Goal: Find specific page/section

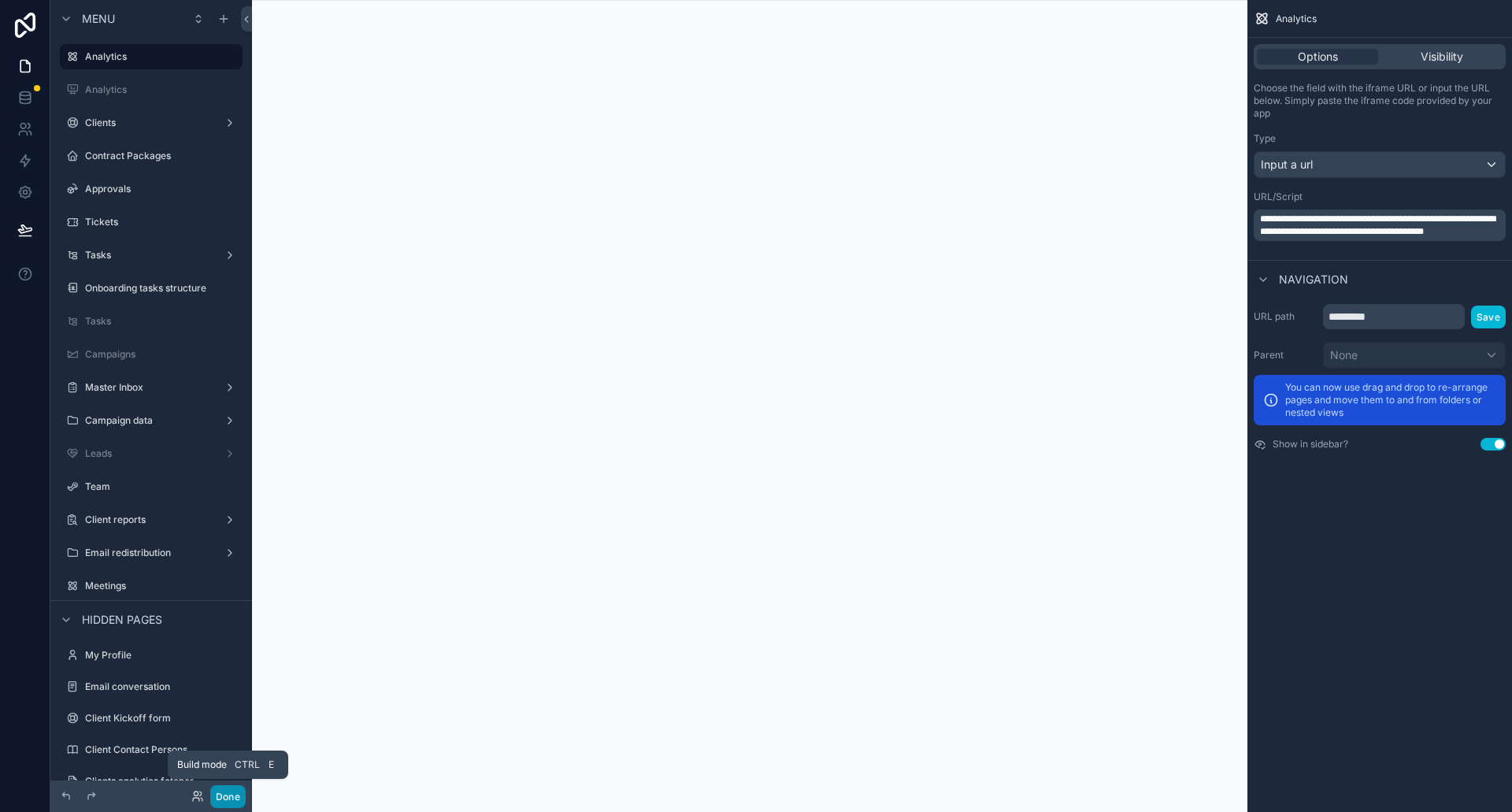
click at [237, 798] on button "Done" at bounding box center [228, 797] width 36 height 23
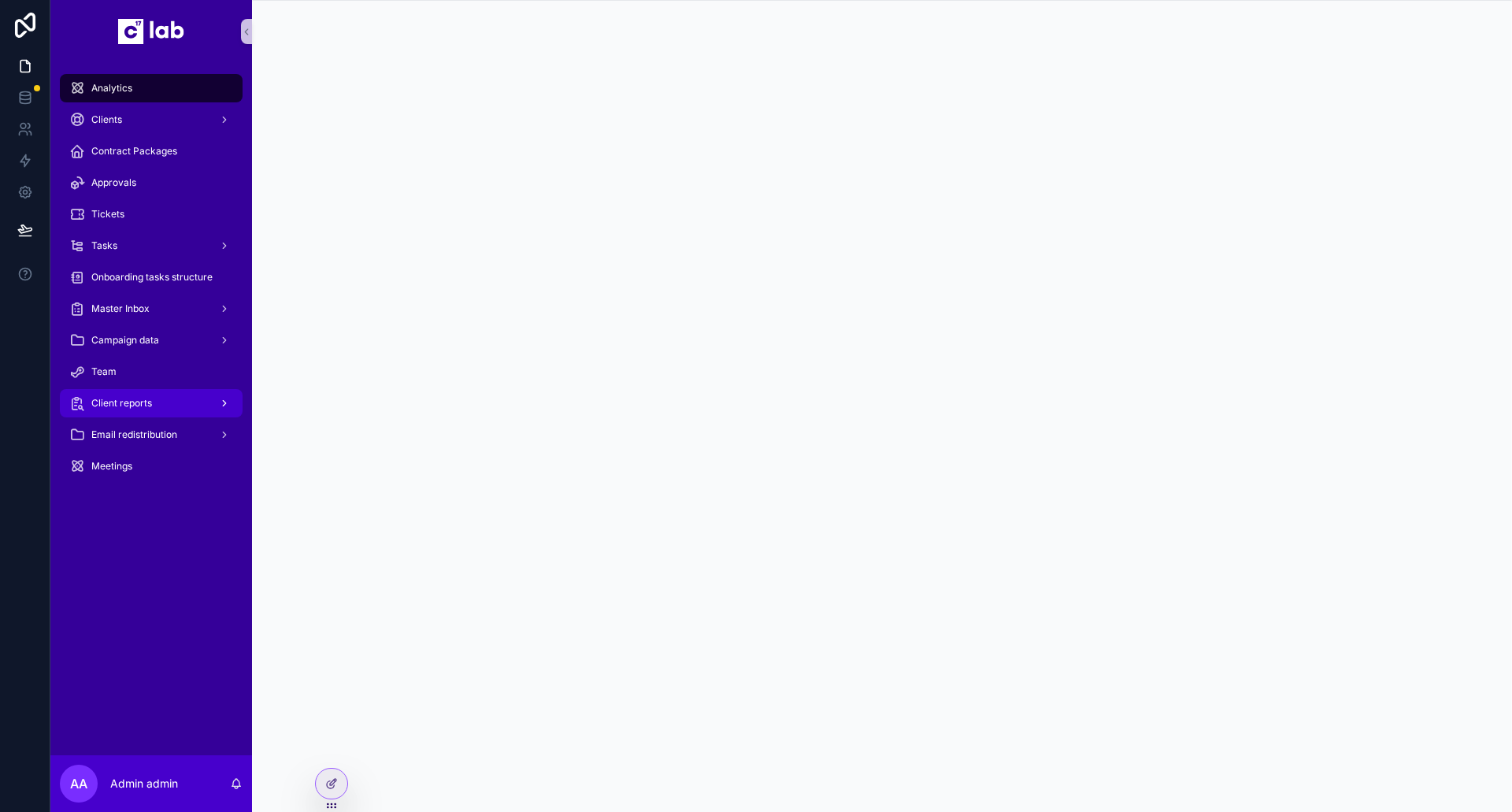
click at [133, 408] on span "Client reports" at bounding box center [122, 403] width 61 height 13
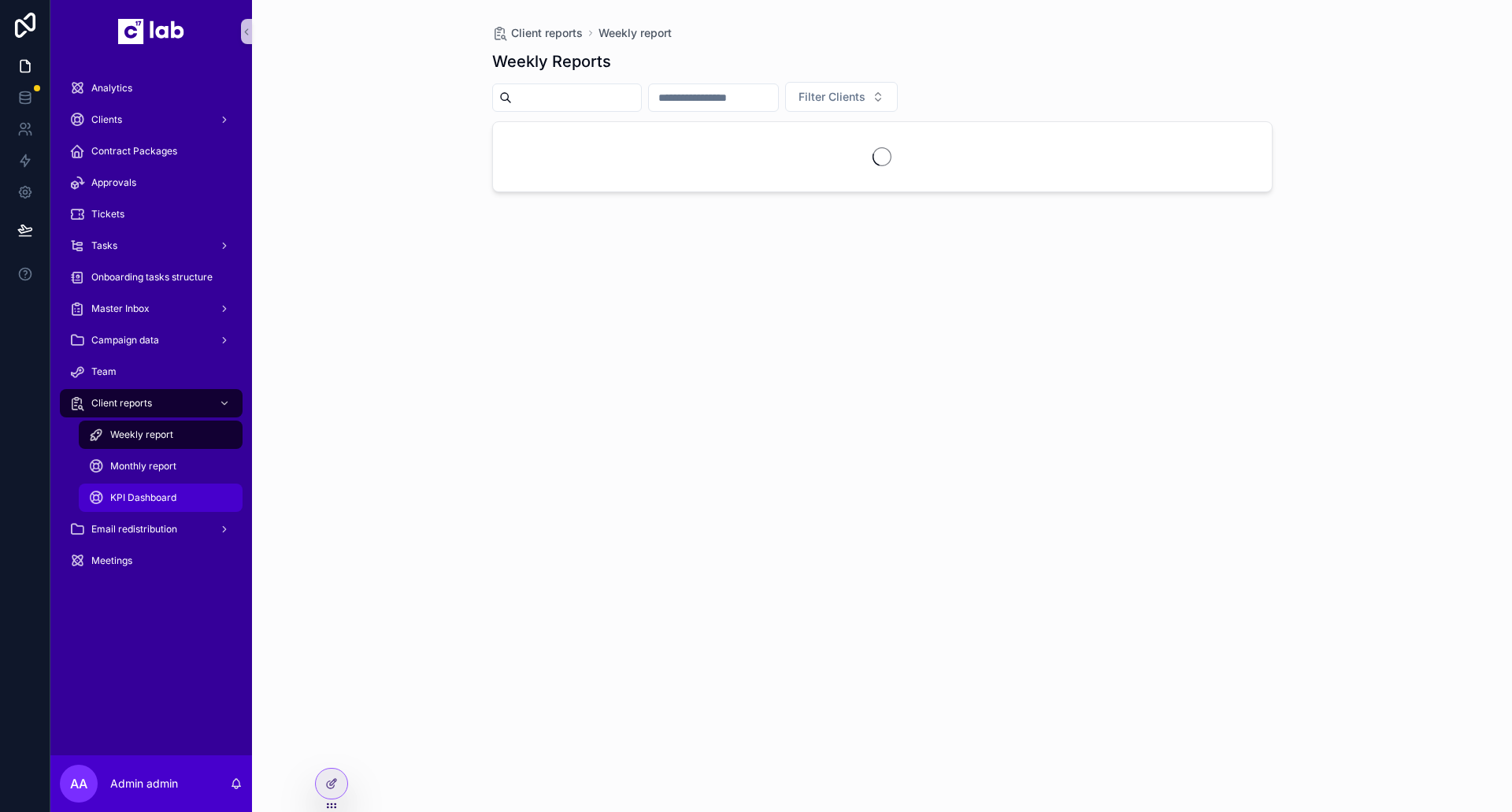
click at [164, 496] on span "KPI Dashboard" at bounding box center [143, 498] width 66 height 13
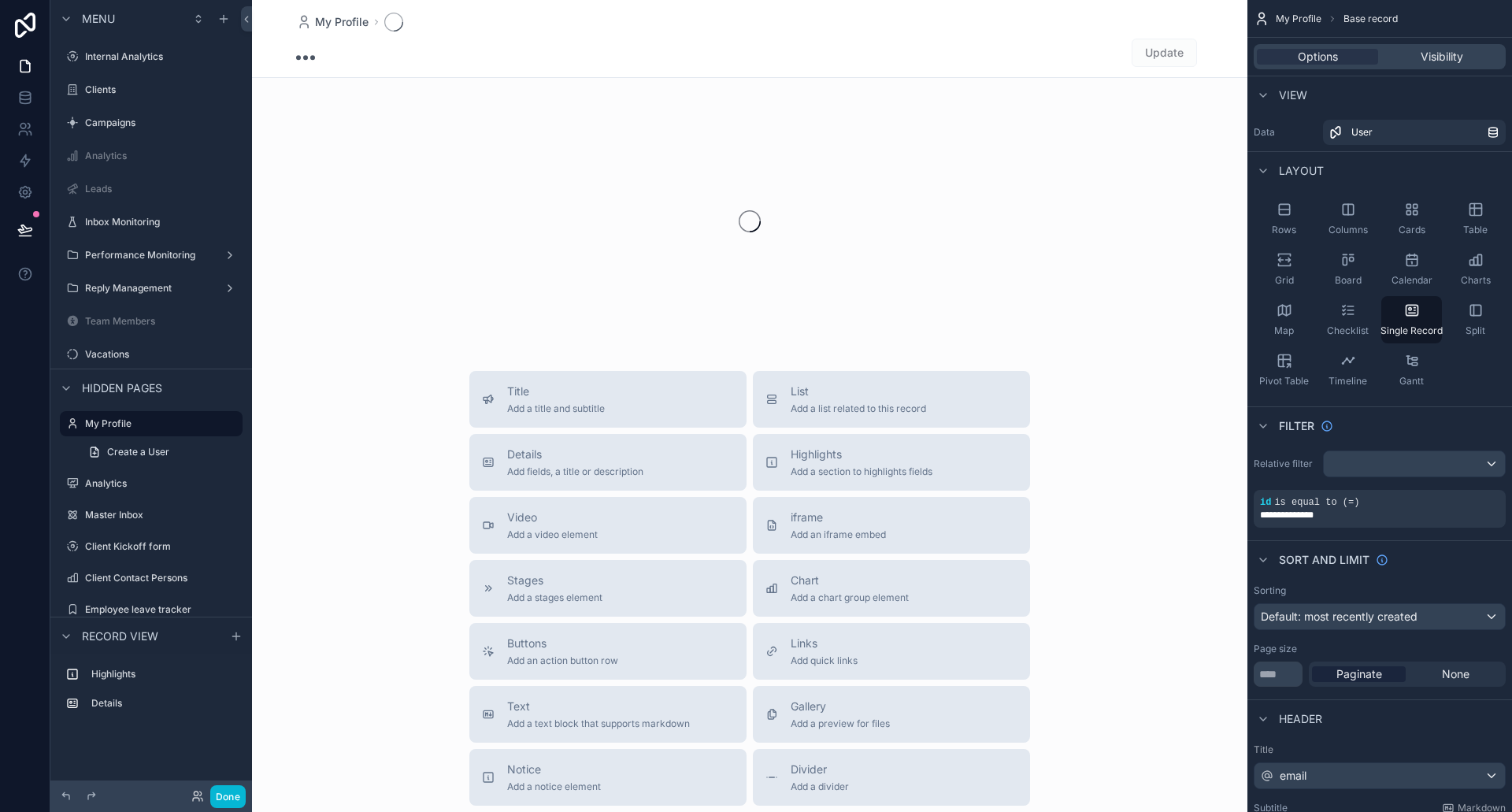
scroll to position [12, 0]
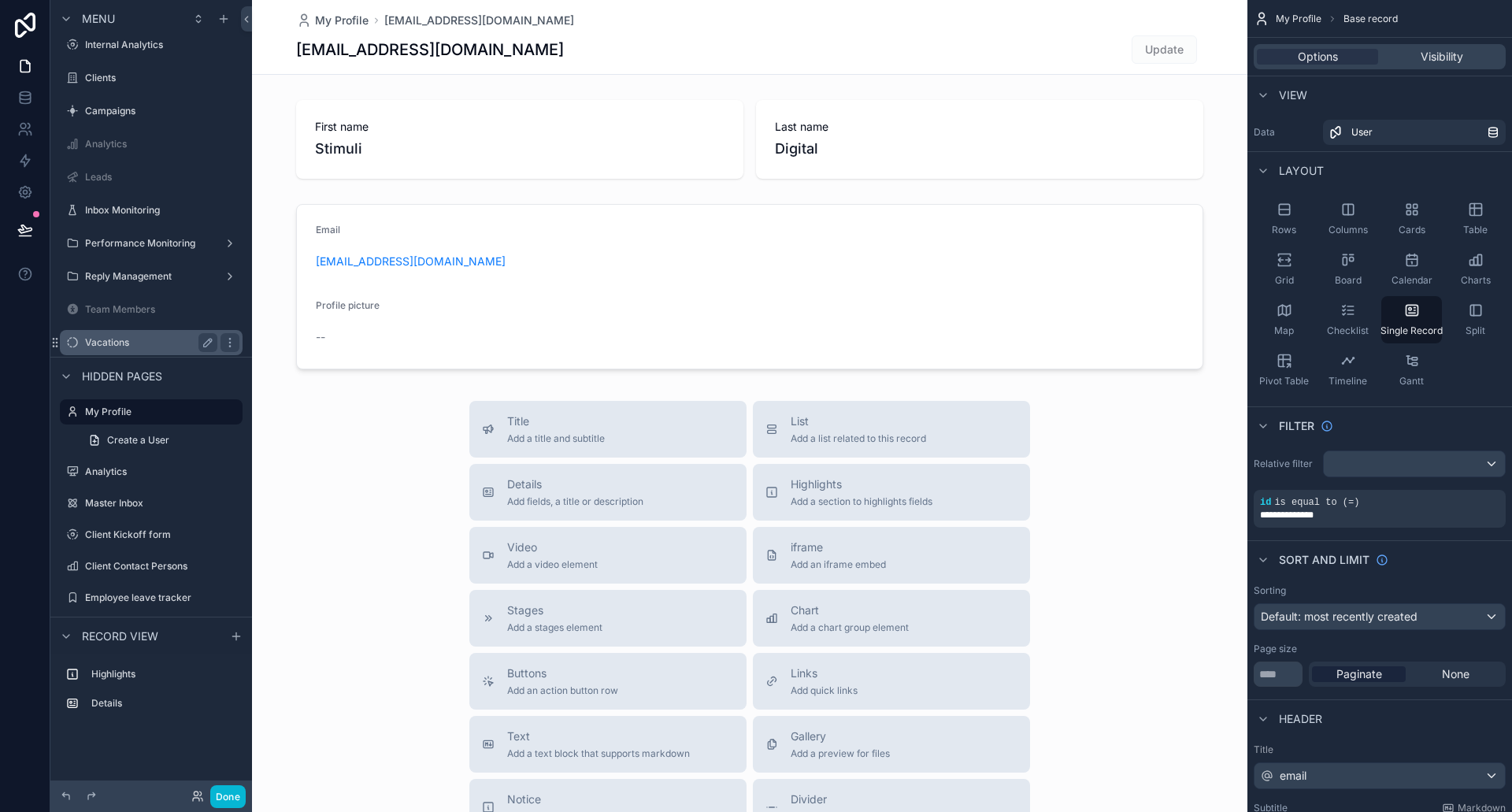
click at [131, 338] on label "Vacations" at bounding box center [148, 343] width 126 height 13
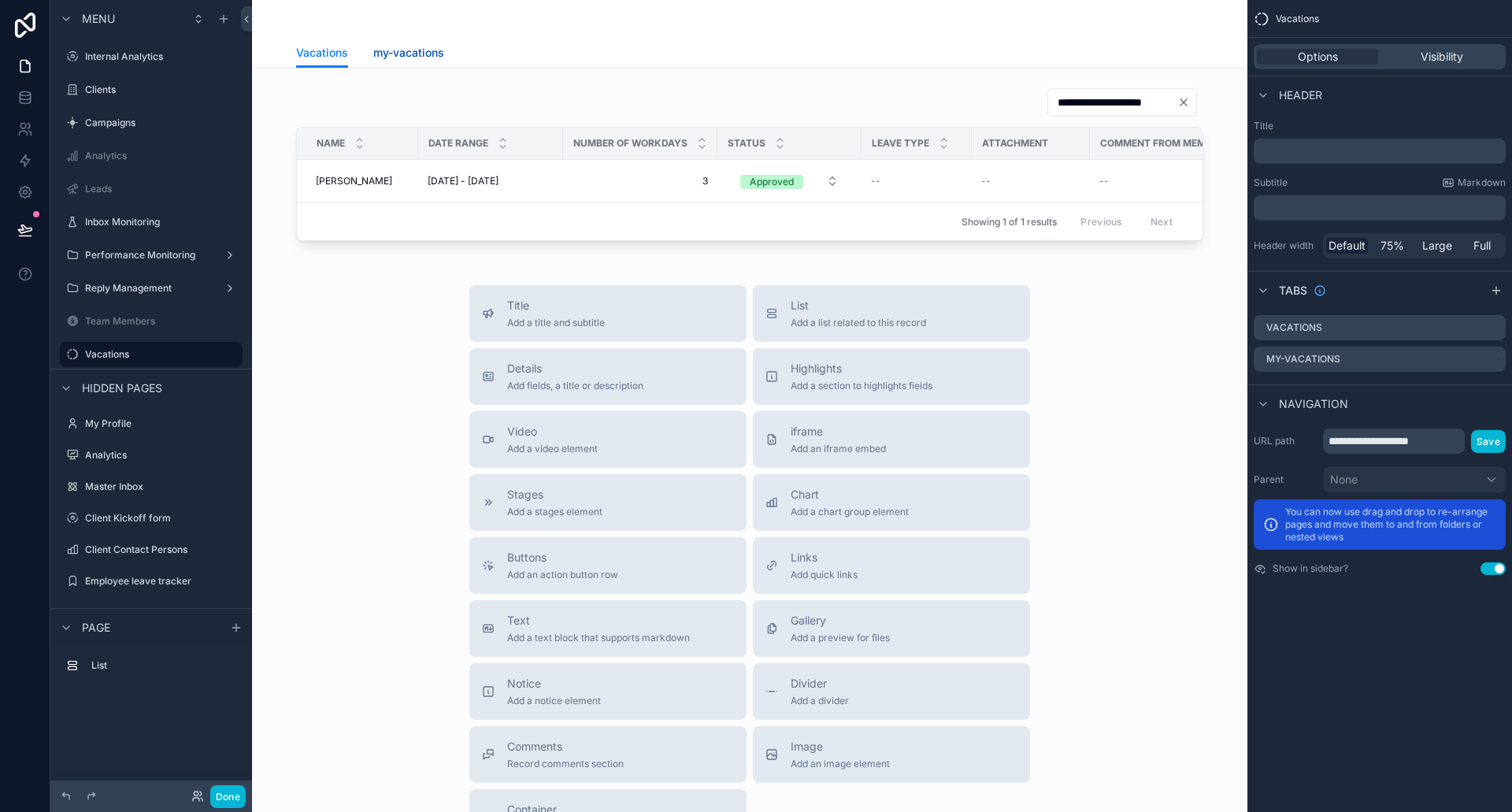
click at [377, 47] on span "my-vacations" at bounding box center [409, 53] width 71 height 16
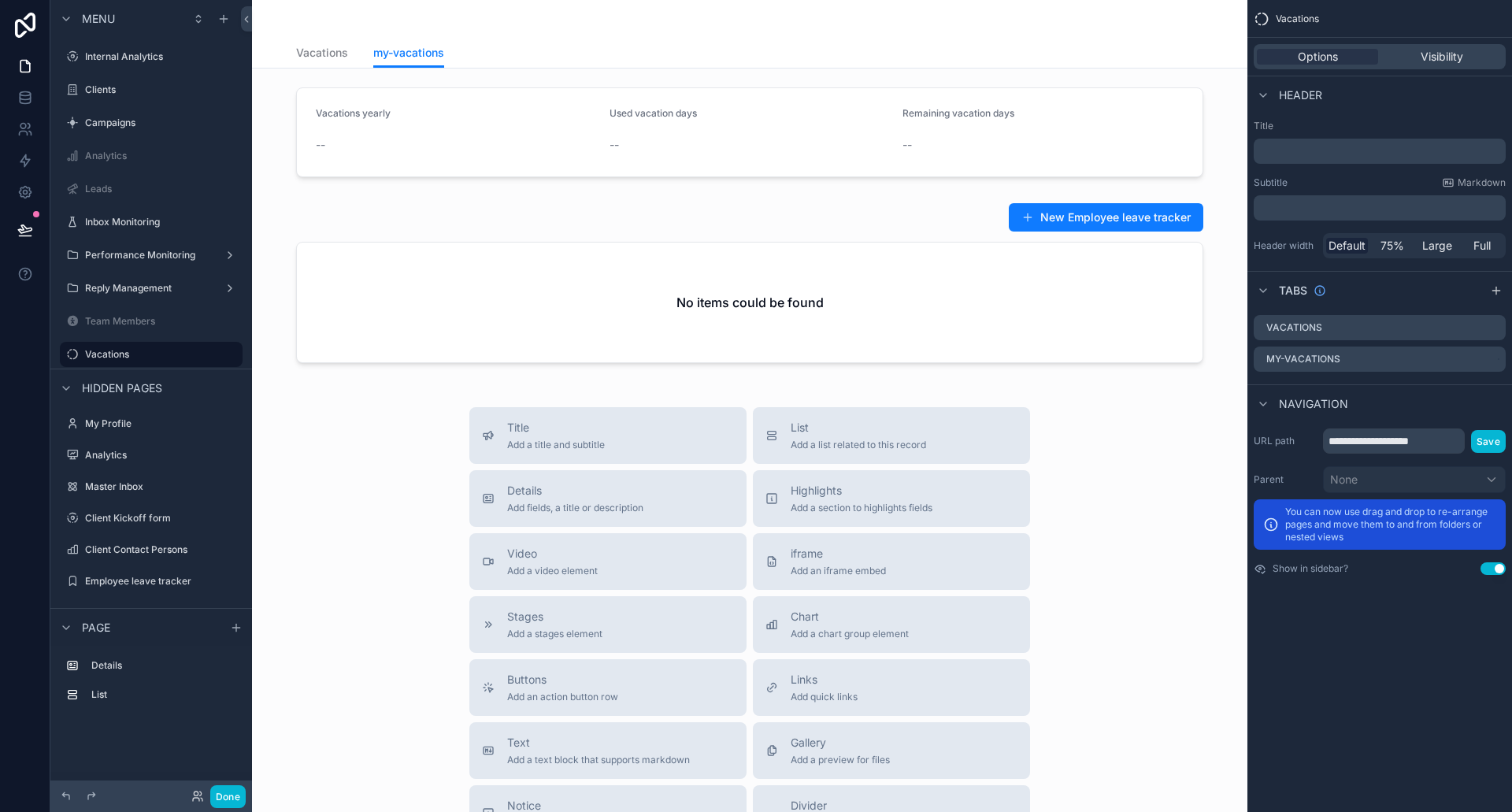
click at [193, 804] on div "Done" at bounding box center [214, 797] width 63 height 23
click at [194, 799] on icon at bounding box center [198, 796] width 13 height 13
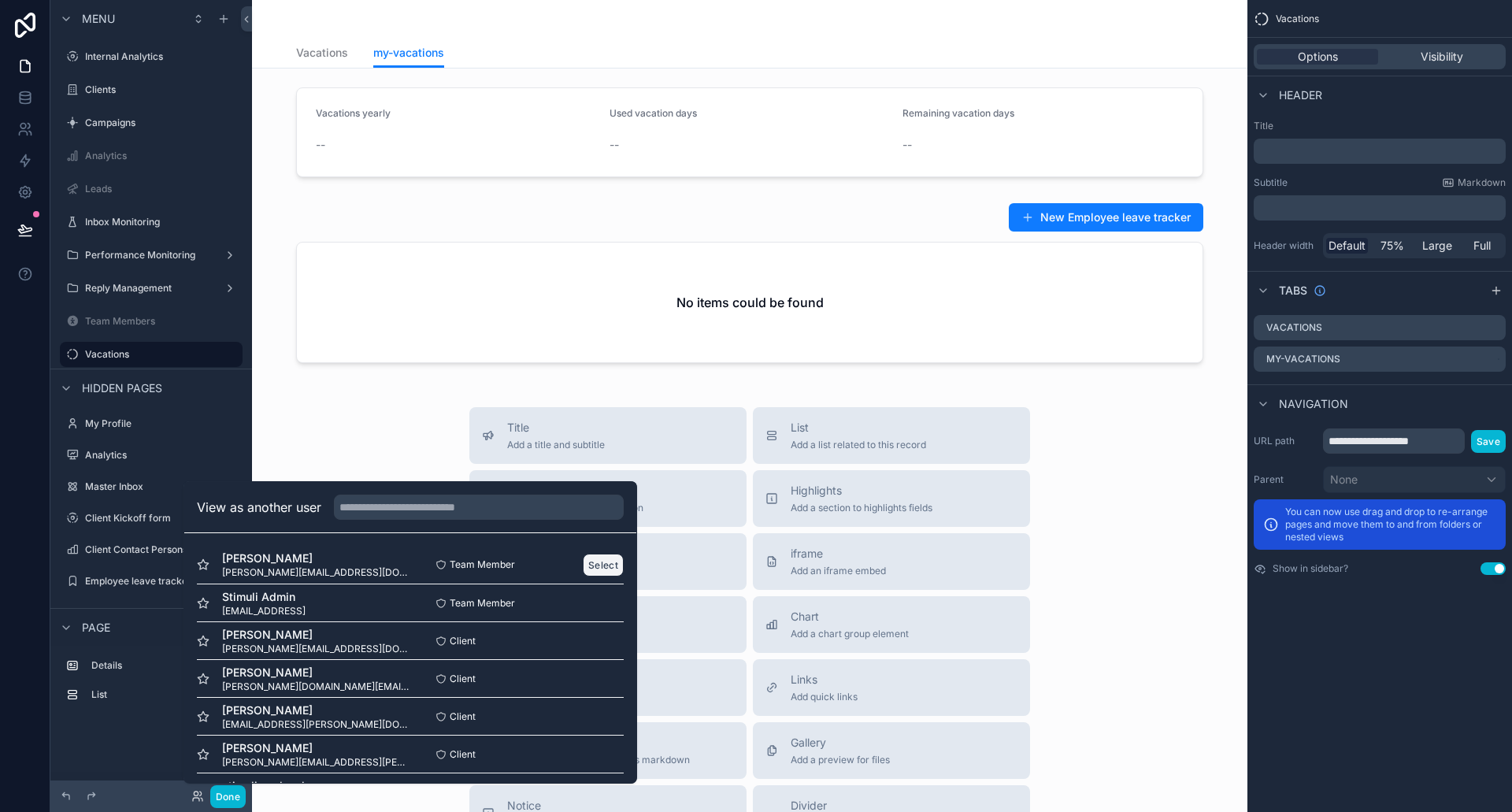
click at [590, 563] on button "Select" at bounding box center [603, 565] width 41 height 23
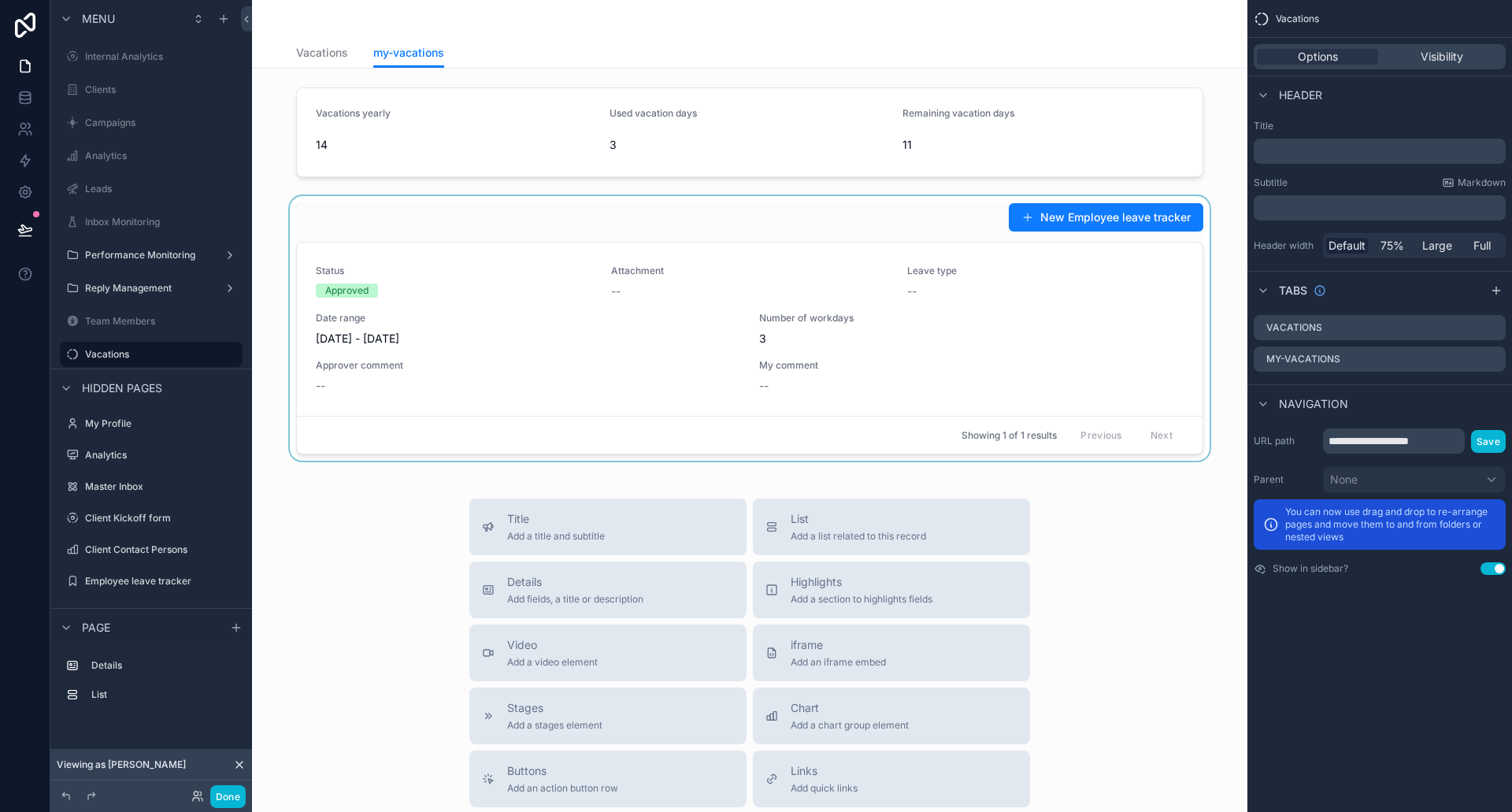
click at [505, 220] on div "scrollable content" at bounding box center [750, 328] width 970 height 265
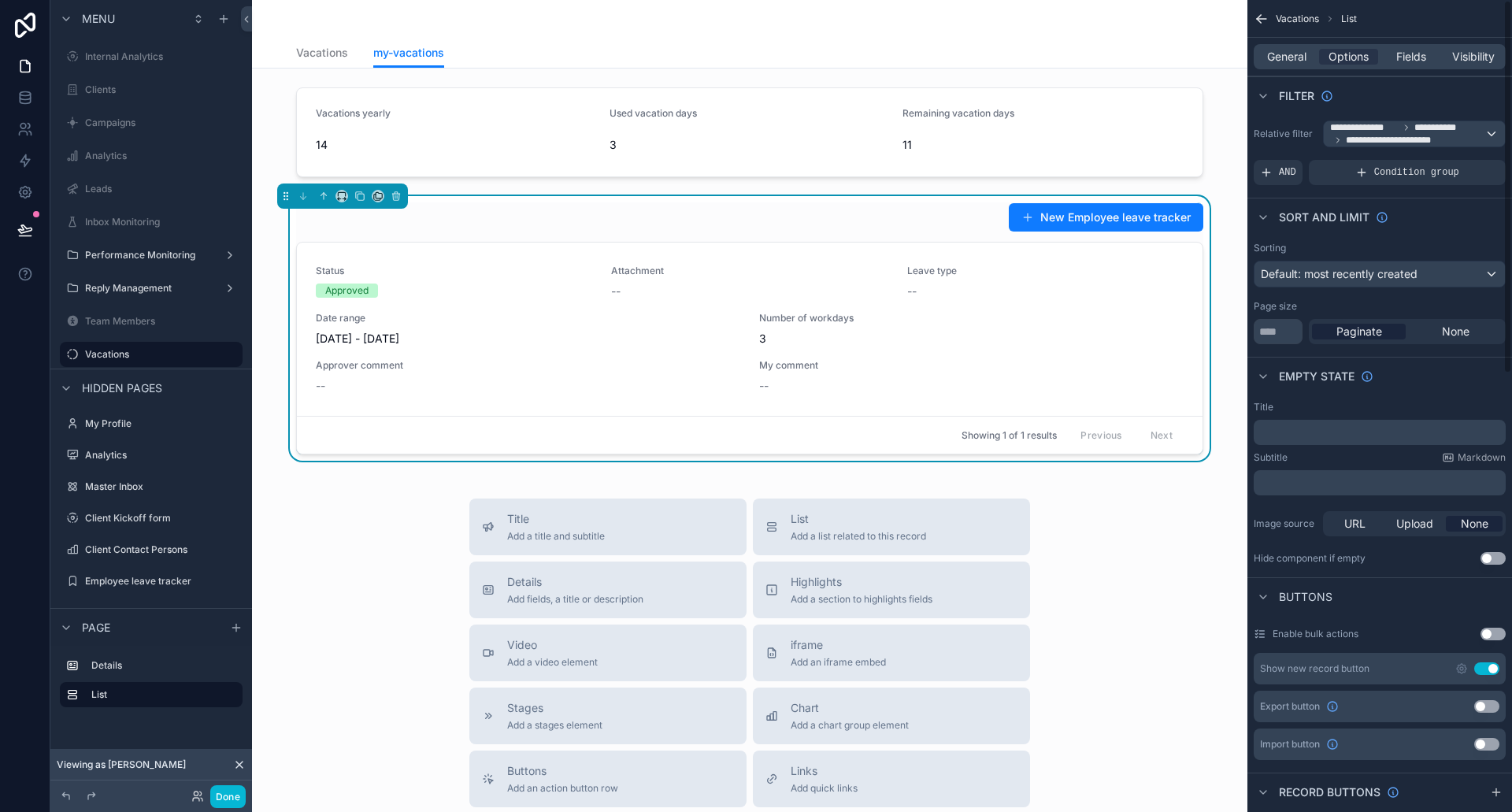
click at [1398, 68] on div "General Options Fields Visibility" at bounding box center [1379, 57] width 252 height 25
click at [1405, 64] on span "Fields" at bounding box center [1411, 57] width 30 height 16
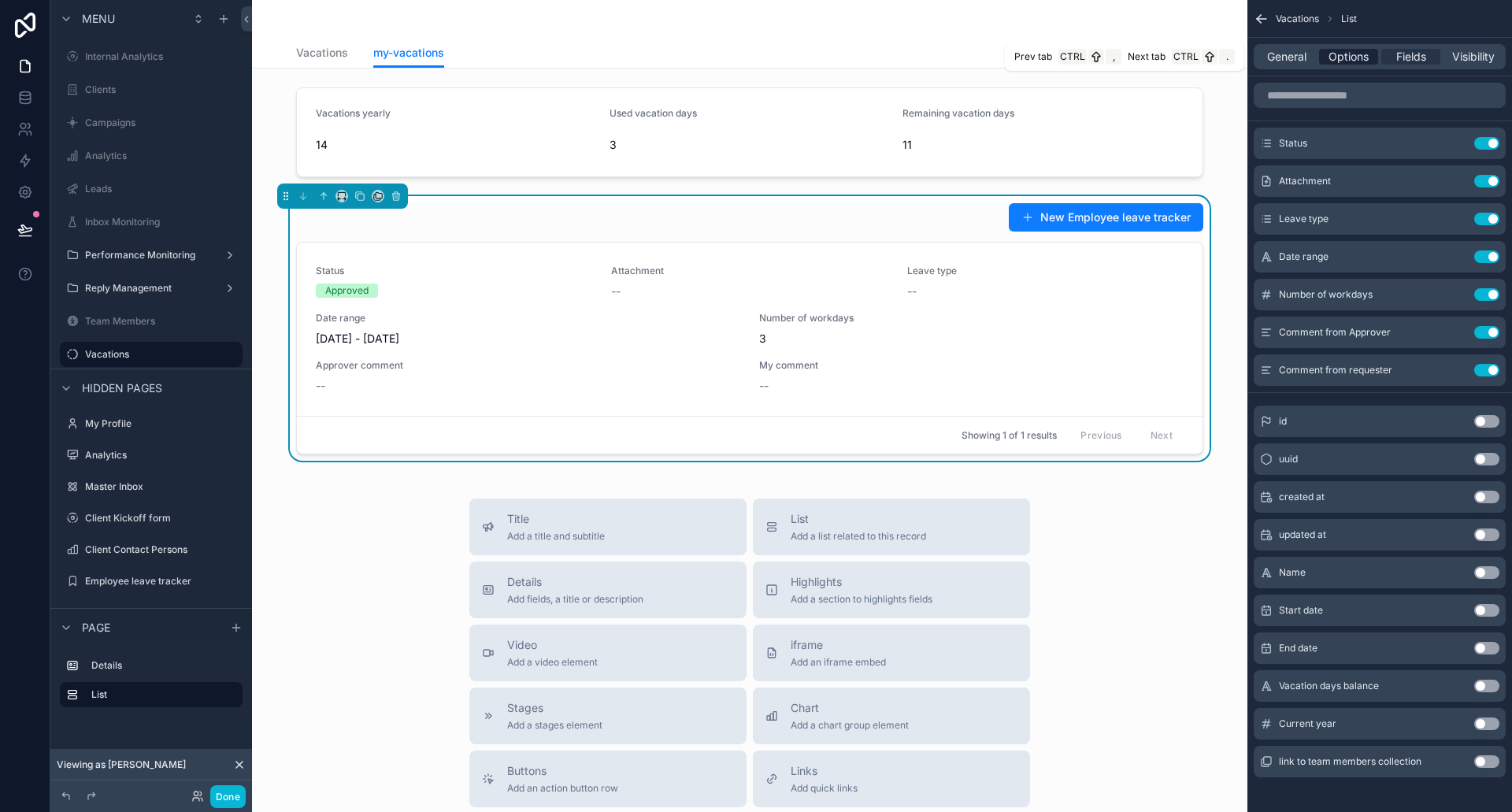
click at [1363, 59] on span "Options" at bounding box center [1348, 57] width 40 height 16
